Goal: Communication & Community: Participate in discussion

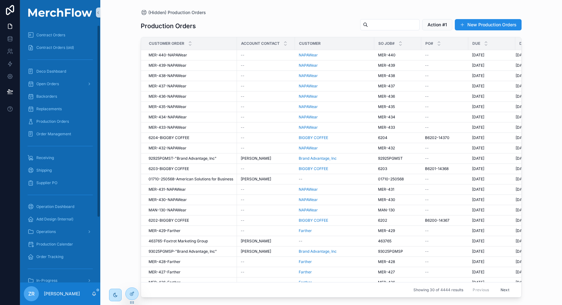
click at [92, 294] on icon "scrollable content" at bounding box center [94, 293] width 5 height 5
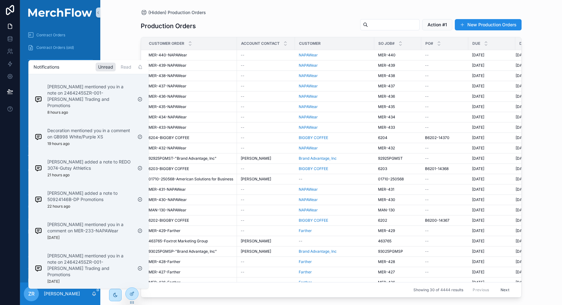
scroll to position [153, 0]
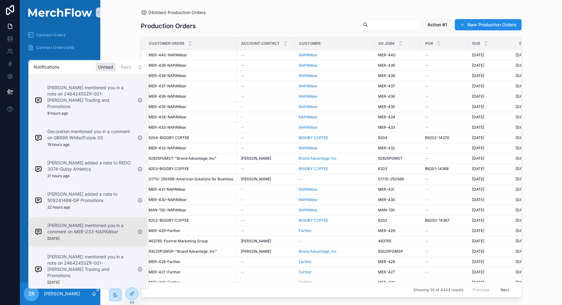
click at [100, 223] on p "[PERSON_NAME] mentioned you in a comment on MER-233-NAPAWear" at bounding box center [89, 229] width 85 height 13
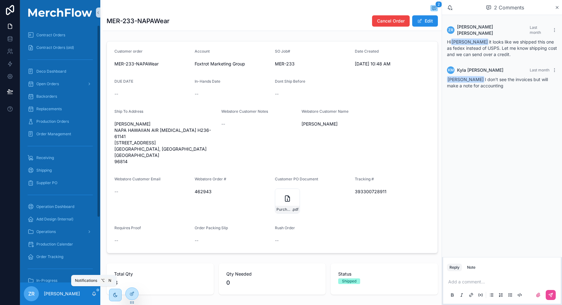
click at [93, 295] on icon "scrollable content" at bounding box center [93, 295] width 1 height 1
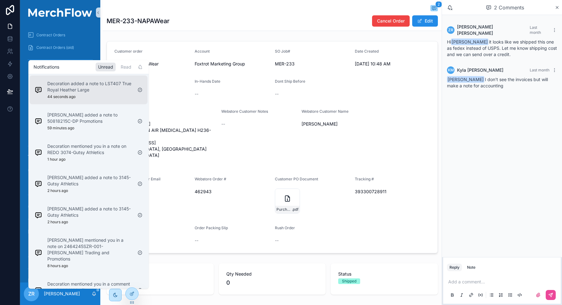
click at [107, 91] on p "Decoration added a note to LST407 True Royal Heather Large" at bounding box center [89, 87] width 85 height 13
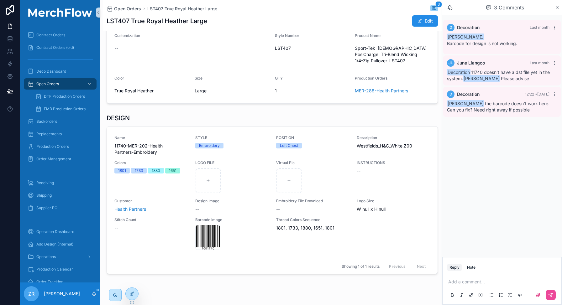
scroll to position [84, 0]
click at [366, 146] on span "Westfields_H&C_White.Z00" at bounding box center [393, 146] width 73 height 6
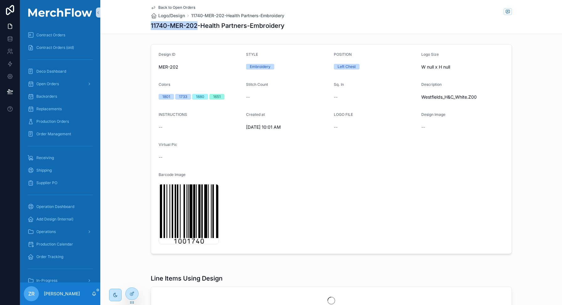
copy h1 "11740-MER-202"
drag, startPoint x: 195, startPoint y: 25, endPoint x: 148, endPoint y: 24, distance: 47.7
click at [148, 24] on div "Back to Open Orders Logo/Design 11740-MER-202-Health Partners-Embroidery 11740-…" at bounding box center [331, 17] width 462 height 34
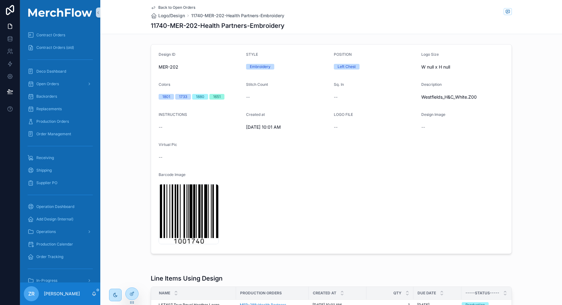
click at [158, 25] on h1 "11740-MER-202-Health Partners-Embroidery" at bounding box center [218, 25] width 134 height 9
copy h1 "11740"
click at [505, 12] on icon "scrollable content" at bounding box center [507, 11] width 5 height 5
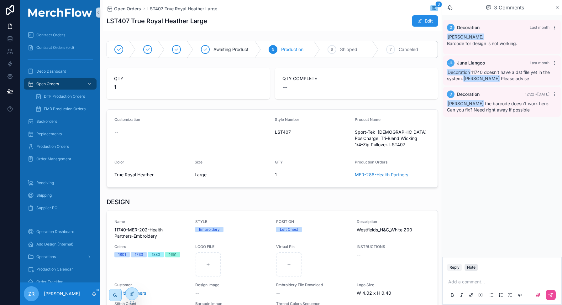
click at [469, 269] on div "Note" at bounding box center [471, 267] width 8 height 5
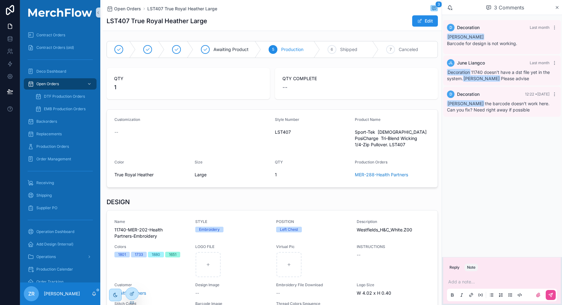
click at [465, 281] on p "scrollable content" at bounding box center [503, 282] width 110 height 6
click at [447, 276] on div "**********" at bounding box center [502, 288] width 118 height 31
click at [449, 276] on div "**********" at bounding box center [502, 288] width 110 height 26
click at [452, 276] on div "**********" at bounding box center [502, 288] width 110 height 26
click at [449, 280] on span "**********" at bounding box center [469, 282] width 43 height 4
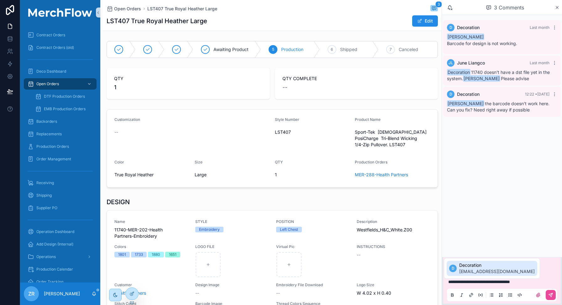
click at [479, 264] on span "Decoration" at bounding box center [497, 265] width 76 height 6
click at [550, 297] on icon "scrollable content" at bounding box center [550, 295] width 5 height 5
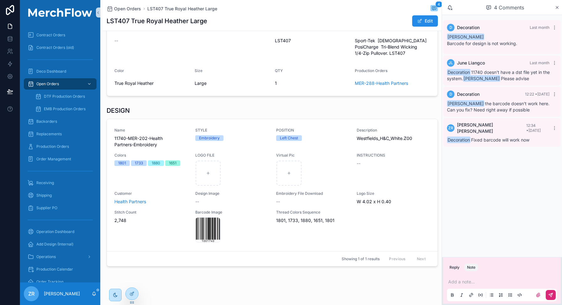
scroll to position [97, 0]
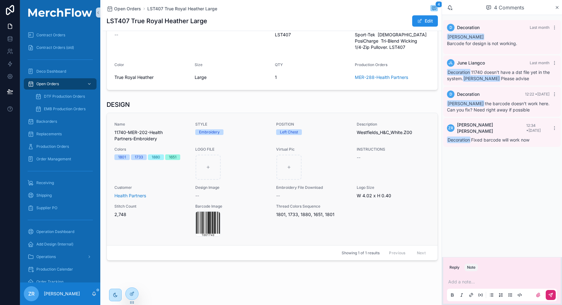
click at [336, 120] on link "Name 11740-MER-202-Health Partners-Embroidery STYLE Embroidery POSITION Left Ch…" at bounding box center [272, 179] width 331 height 132
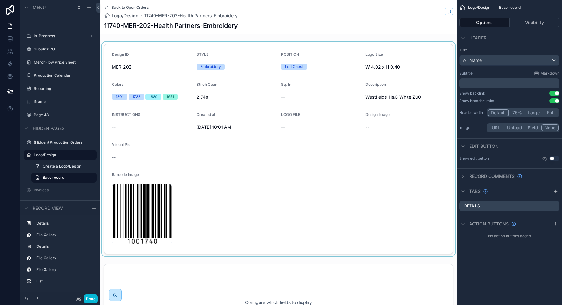
click at [349, 174] on div "scrollable content" at bounding box center [278, 149] width 356 height 215
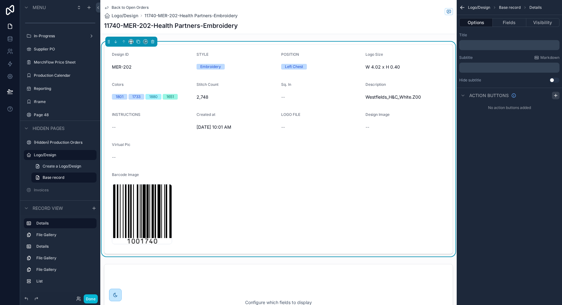
click at [552, 96] on div "scrollable content" at bounding box center [556, 96] width 8 height 8
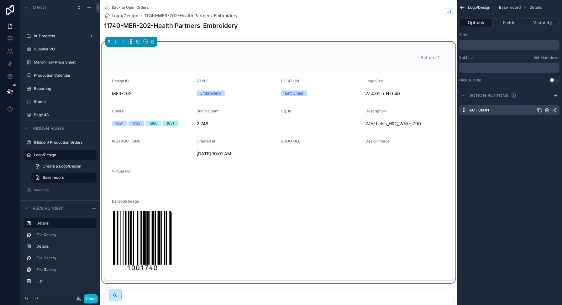
click at [498, 112] on div "Action #1" at bounding box center [509, 110] width 100 height 10
click at [483, 111] on label "Action #1" at bounding box center [479, 110] width 20 height 5
click at [555, 112] on icon "scrollable content" at bounding box center [554, 110] width 5 height 5
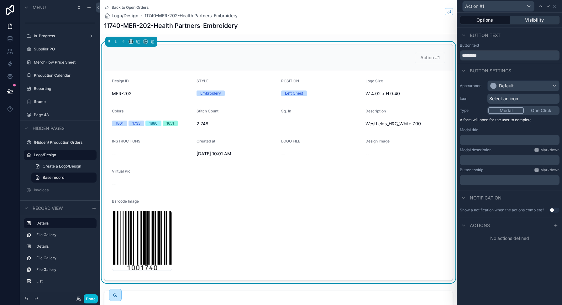
click at [536, 23] on button "Visibility" at bounding box center [535, 20] width 50 height 9
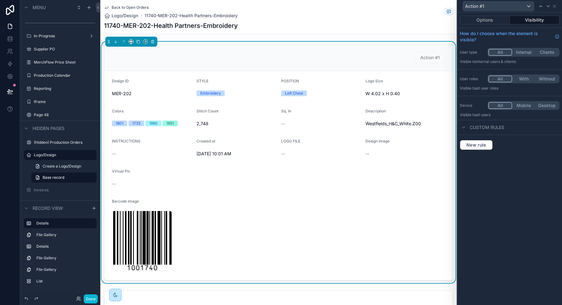
click at [527, 54] on button "Internal" at bounding box center [523, 52] width 23 height 7
click at [497, 21] on button "Options" at bounding box center [485, 20] width 50 height 9
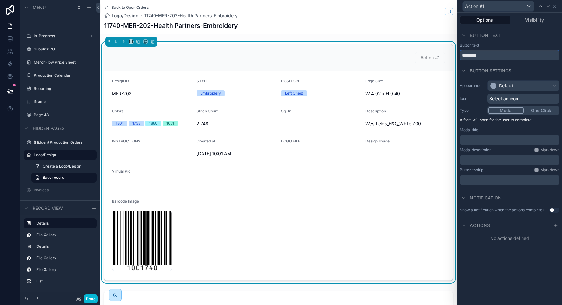
click at [494, 53] on input "*********" at bounding box center [510, 55] width 100 height 10
type input "**********"
click at [511, 141] on p "﻿" at bounding box center [510, 140] width 96 height 6
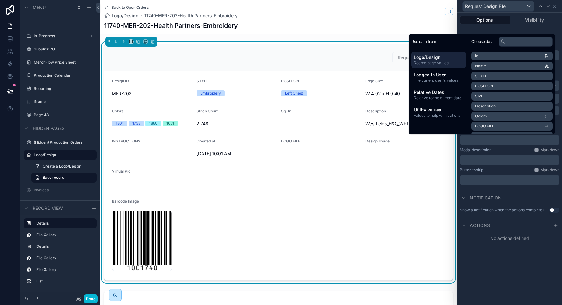
click at [499, 237] on div "No actions defined" at bounding box center [509, 238] width 105 height 11
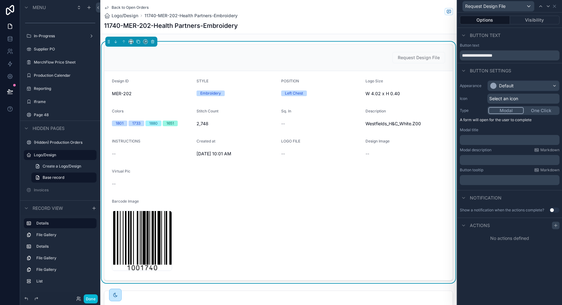
click at [553, 224] on div at bounding box center [556, 226] width 8 height 8
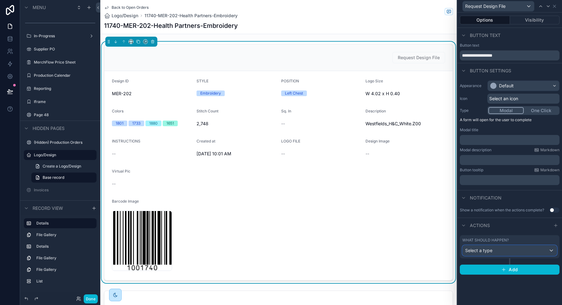
click at [510, 250] on div "Select a type" at bounding box center [510, 251] width 94 height 10
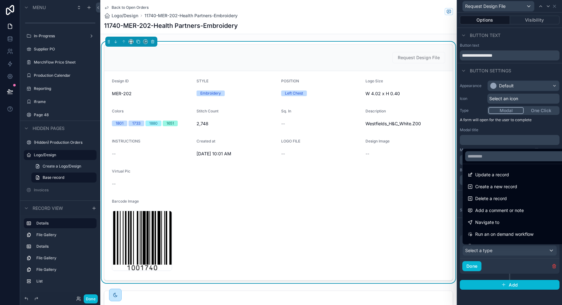
click at [394, 196] on form "Design ID MER-202 STYLE Embroidery POSITION Left Chest Logo Size W 4.02 x H 0.4…" at bounding box center [278, 175] width 348 height 209
